Goal: Complete application form

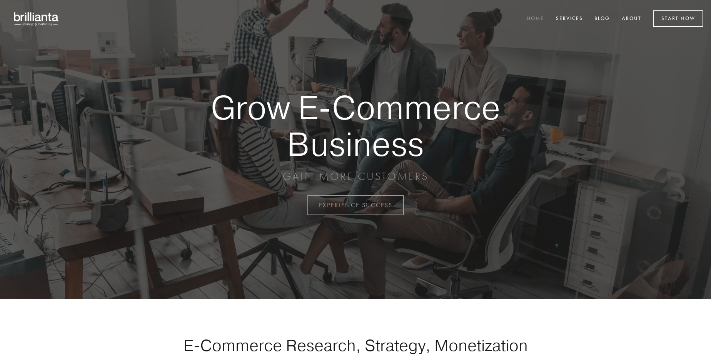
scroll to position [2016, 0]
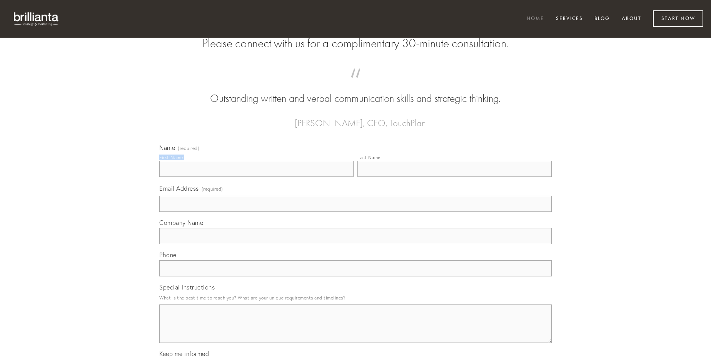
type input "[PERSON_NAME]"
click at [454, 177] on input "Last Name" at bounding box center [454, 169] width 194 height 16
type input "[PERSON_NAME]"
click at [355, 212] on input "Email Address (required)" at bounding box center [355, 204] width 392 height 16
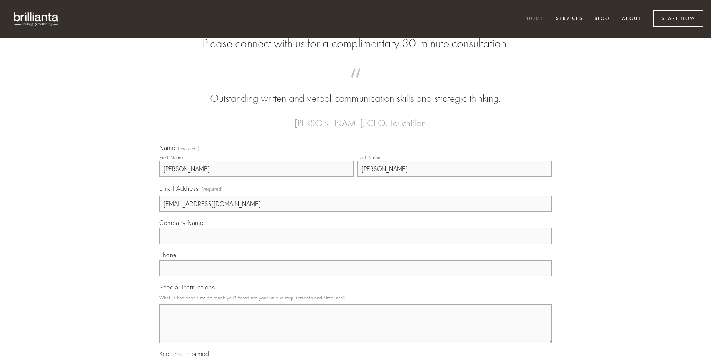
type input "[EMAIL_ADDRESS][DOMAIN_NAME]"
click at [355, 244] on input "Company Name" at bounding box center [355, 236] width 392 height 16
type input "acceptus"
click at [355, 277] on input "text" at bounding box center [355, 268] width 392 height 16
click at [355, 331] on textarea "Special Instructions" at bounding box center [355, 324] width 392 height 38
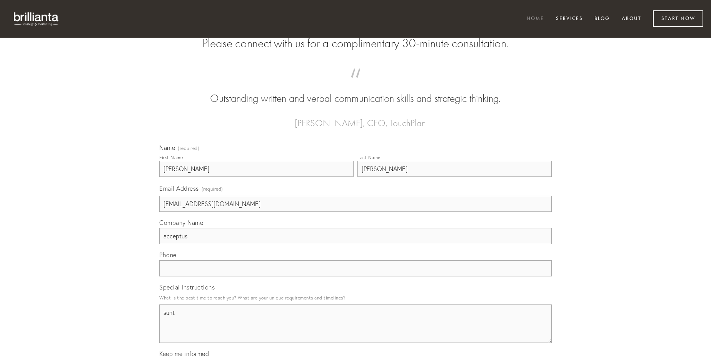
type textarea "sunt"
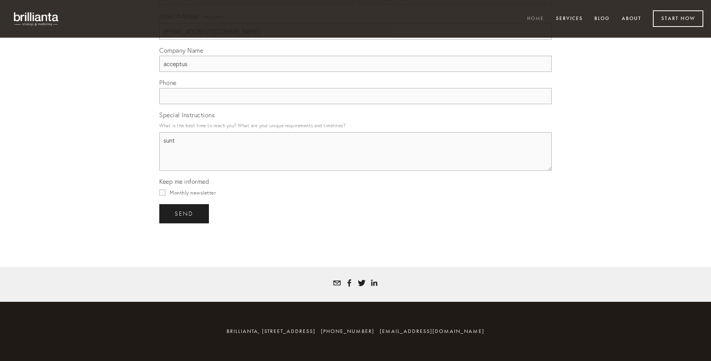
click at [185, 213] on span "send" at bounding box center [184, 213] width 19 height 7
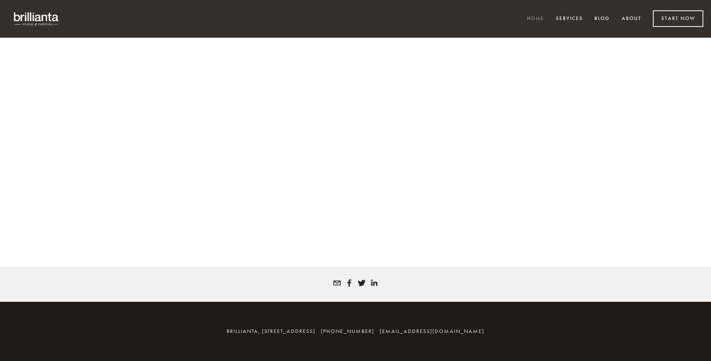
scroll to position [2006, 0]
